Goal: Navigation & Orientation: Find specific page/section

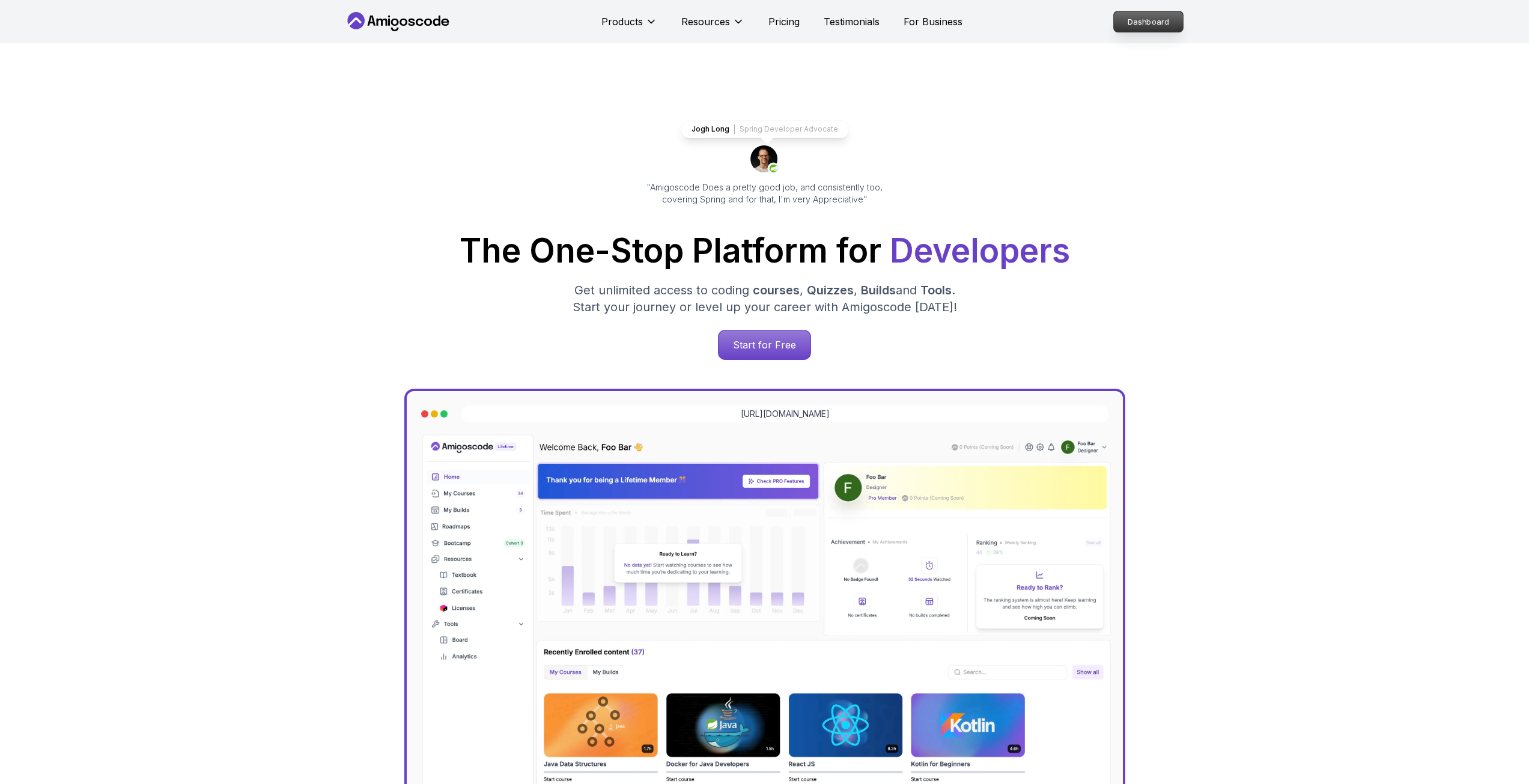
click at [1167, 11] on p "Dashboard" at bounding box center [1148, 21] width 69 height 21
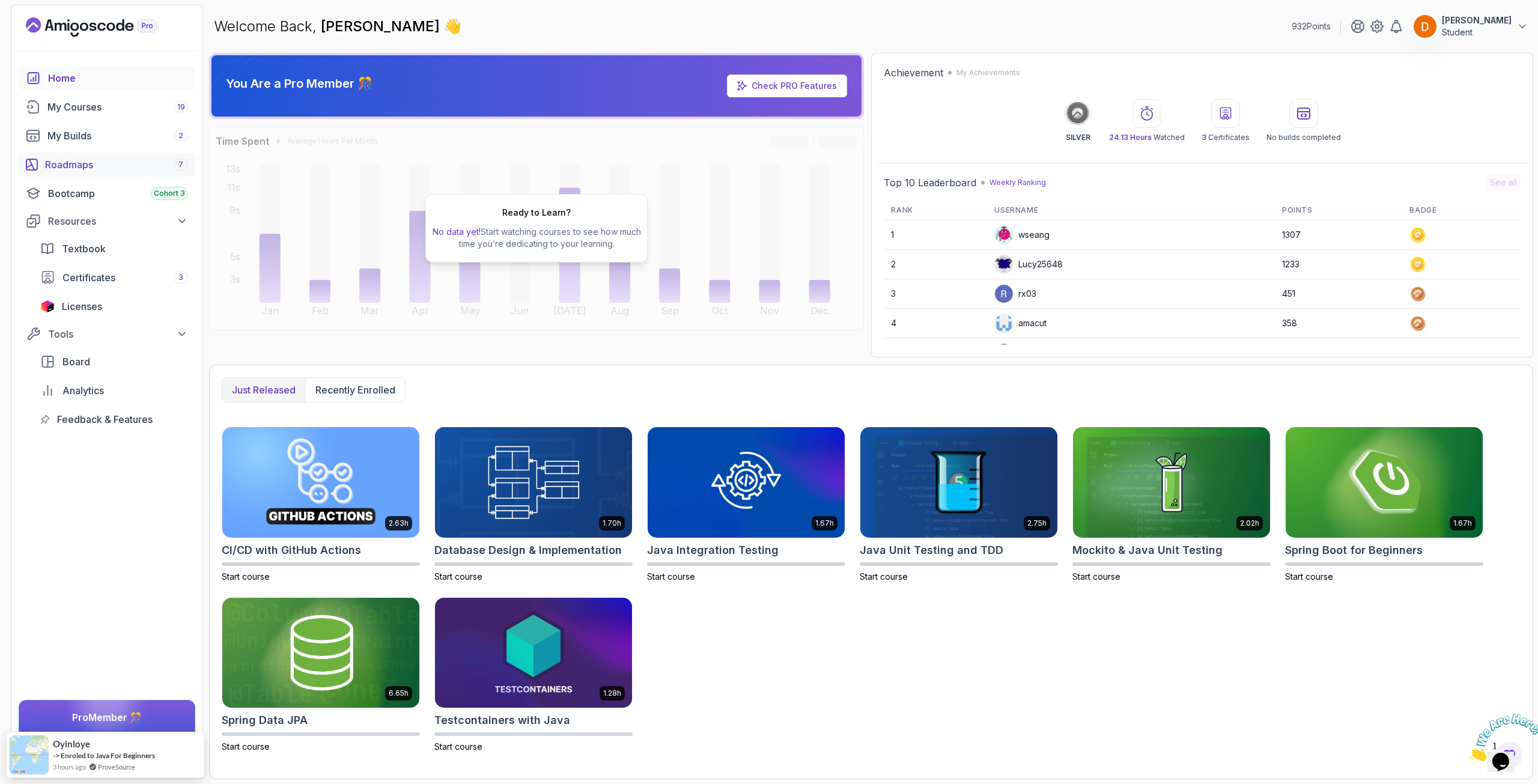
click at [114, 158] on div "Roadmaps 7" at bounding box center [117, 165] width 143 height 15
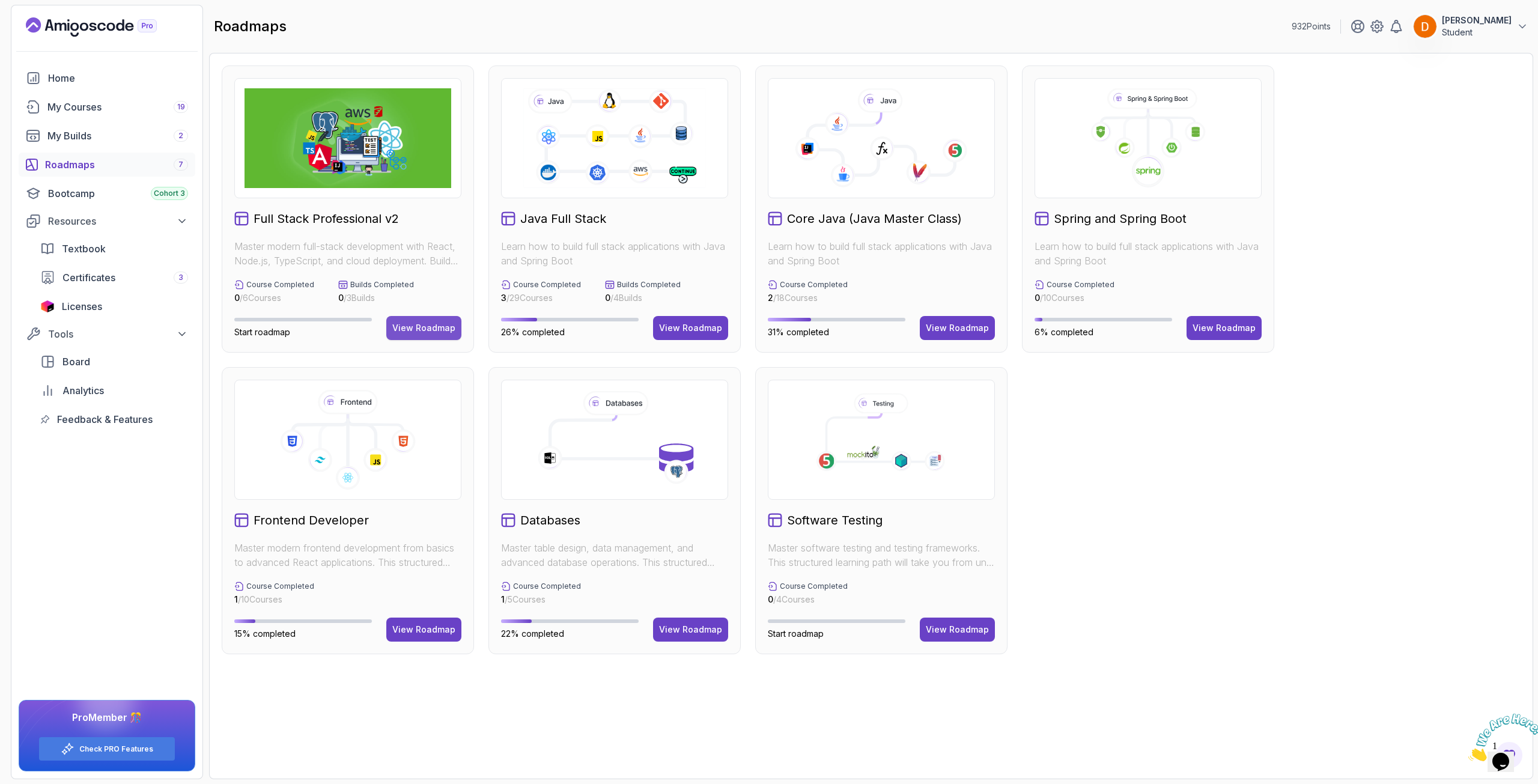
click at [430, 329] on div "View Roadmap" at bounding box center [423, 328] width 63 height 12
click at [695, 326] on div "View Roadmap" at bounding box center [690, 328] width 63 height 12
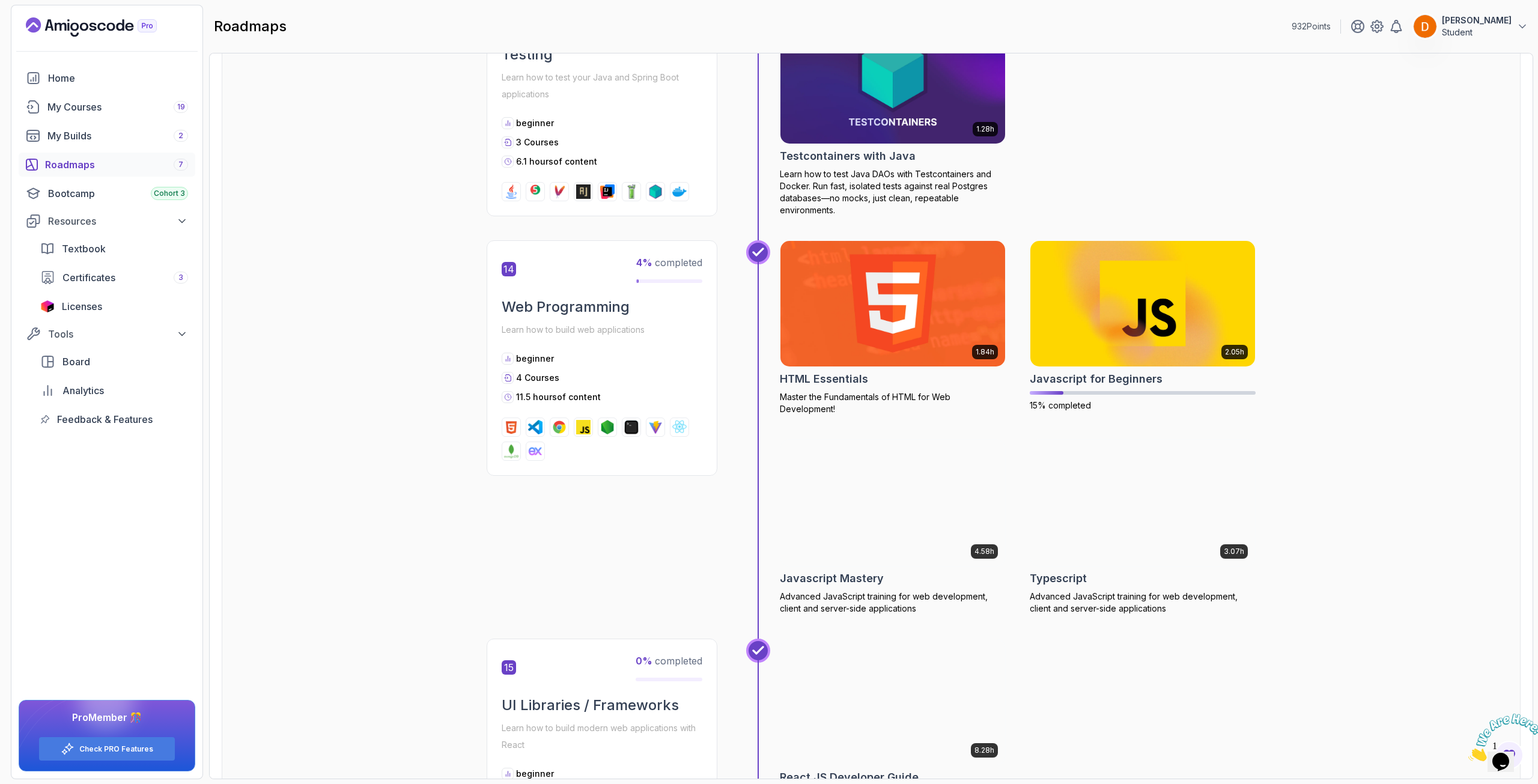
scroll to position [4085, 0]
